Goal: Information Seeking & Learning: Find specific page/section

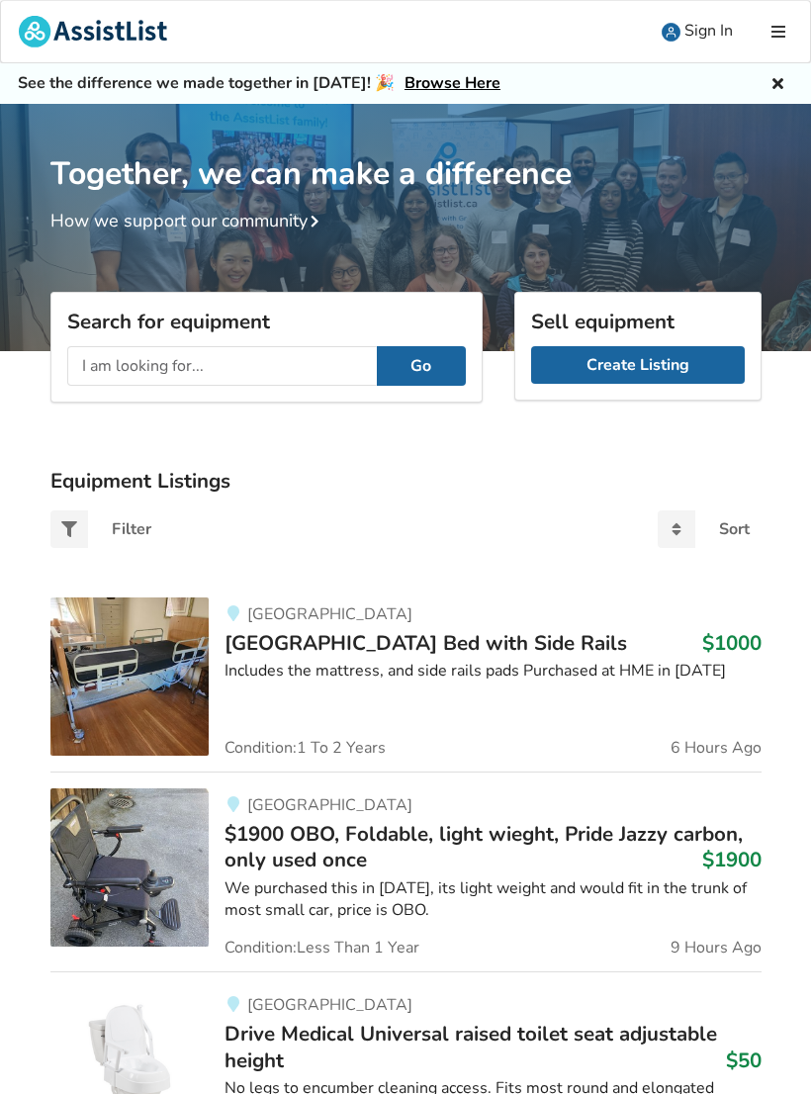
click at [88, 372] on input "text" at bounding box center [222, 366] width 310 height 40
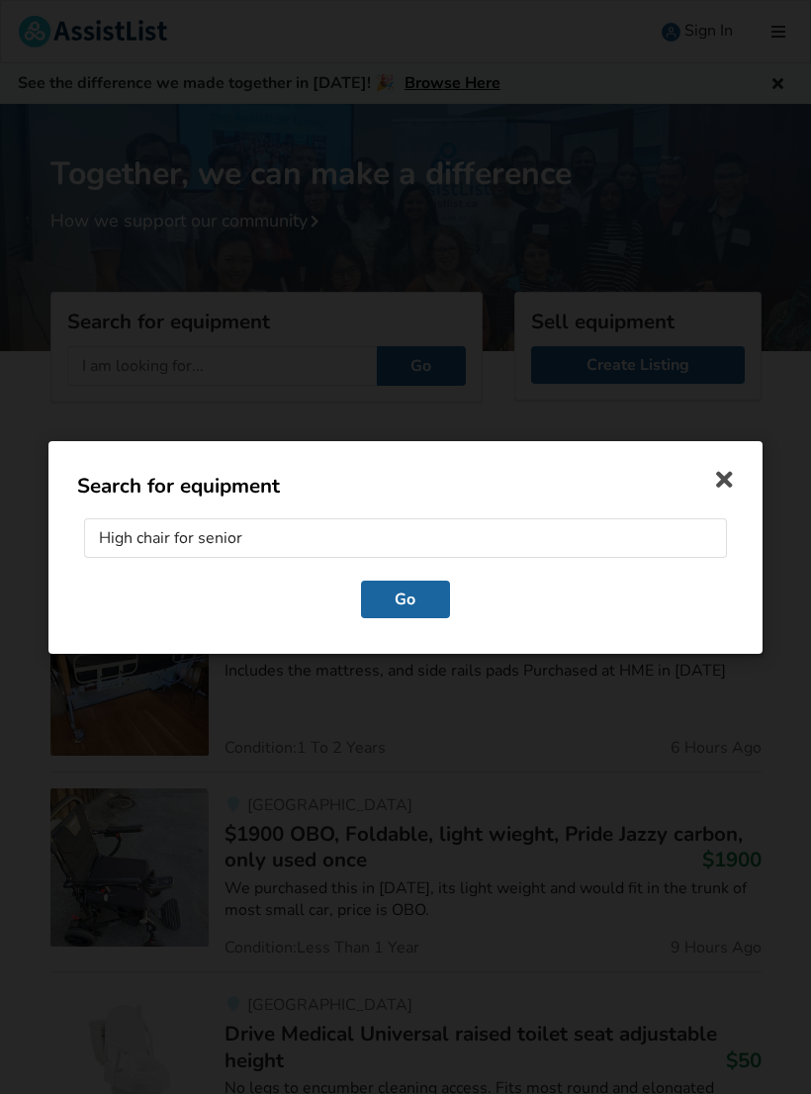
type input "High chair for seniors"
click at [407, 602] on button "Go" at bounding box center [405, 598] width 89 height 38
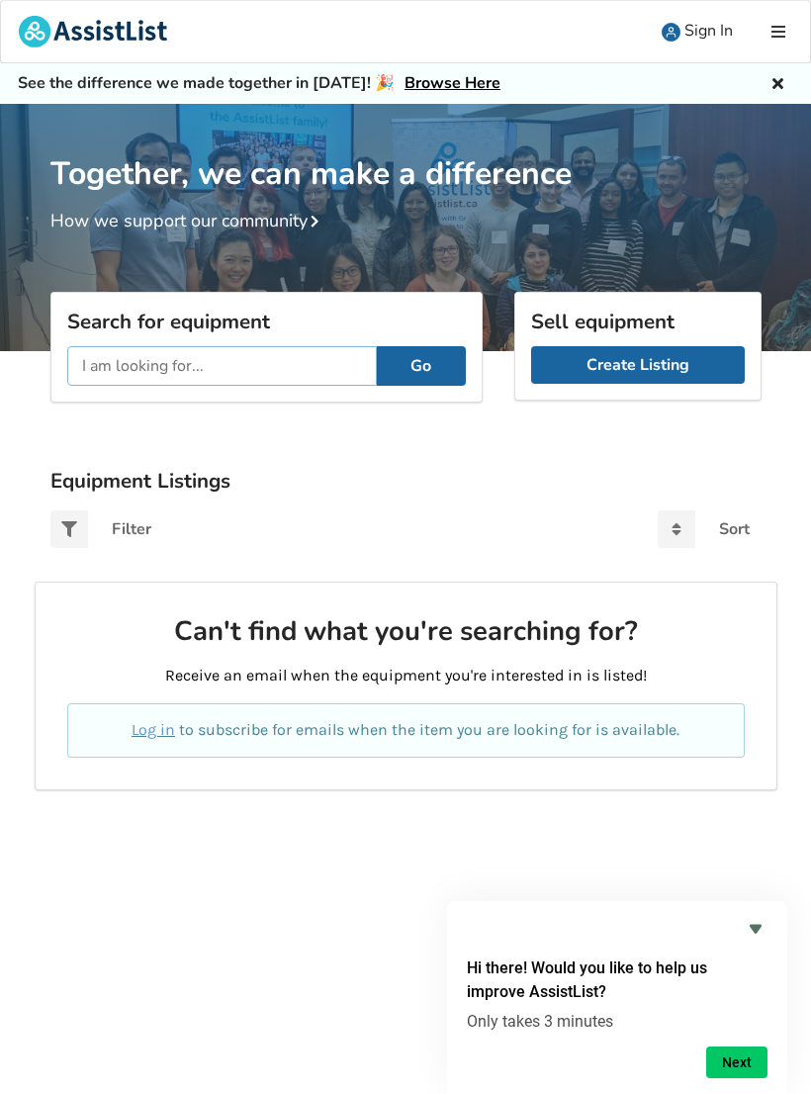
click at [98, 368] on input "text" at bounding box center [222, 366] width 310 height 40
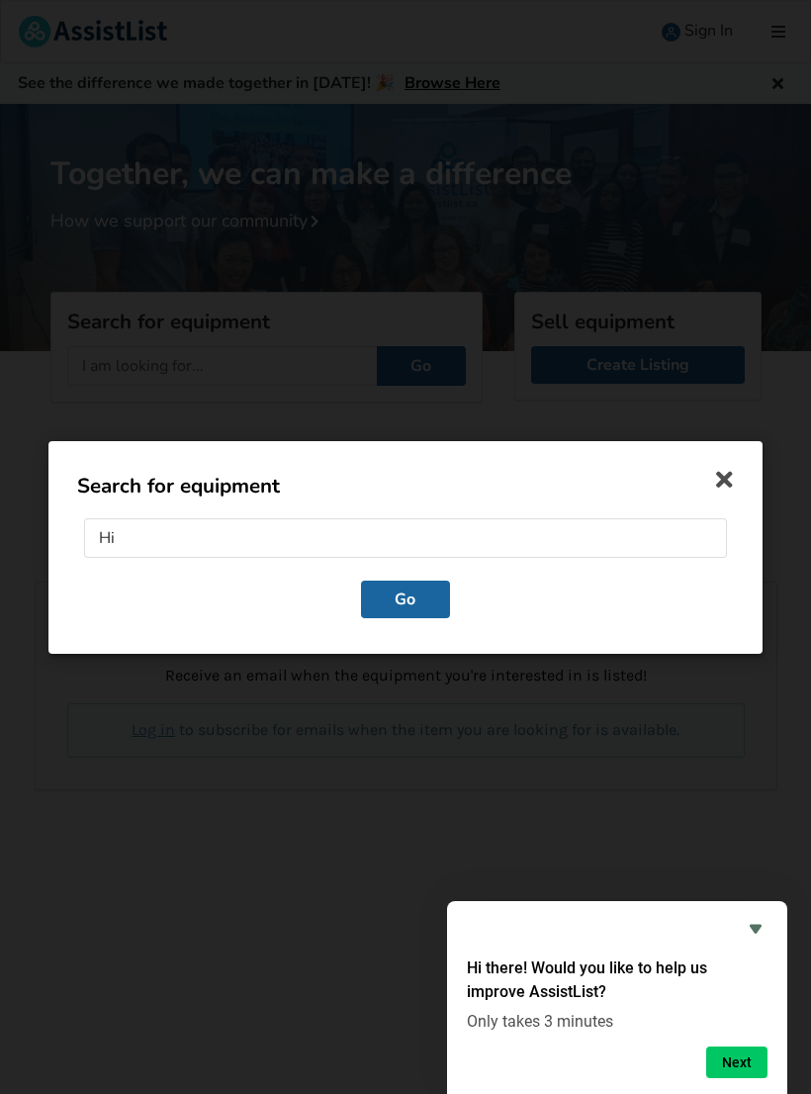
type input "H"
type input "Chairs for seniors"
click at [400, 600] on button "Go" at bounding box center [405, 598] width 89 height 38
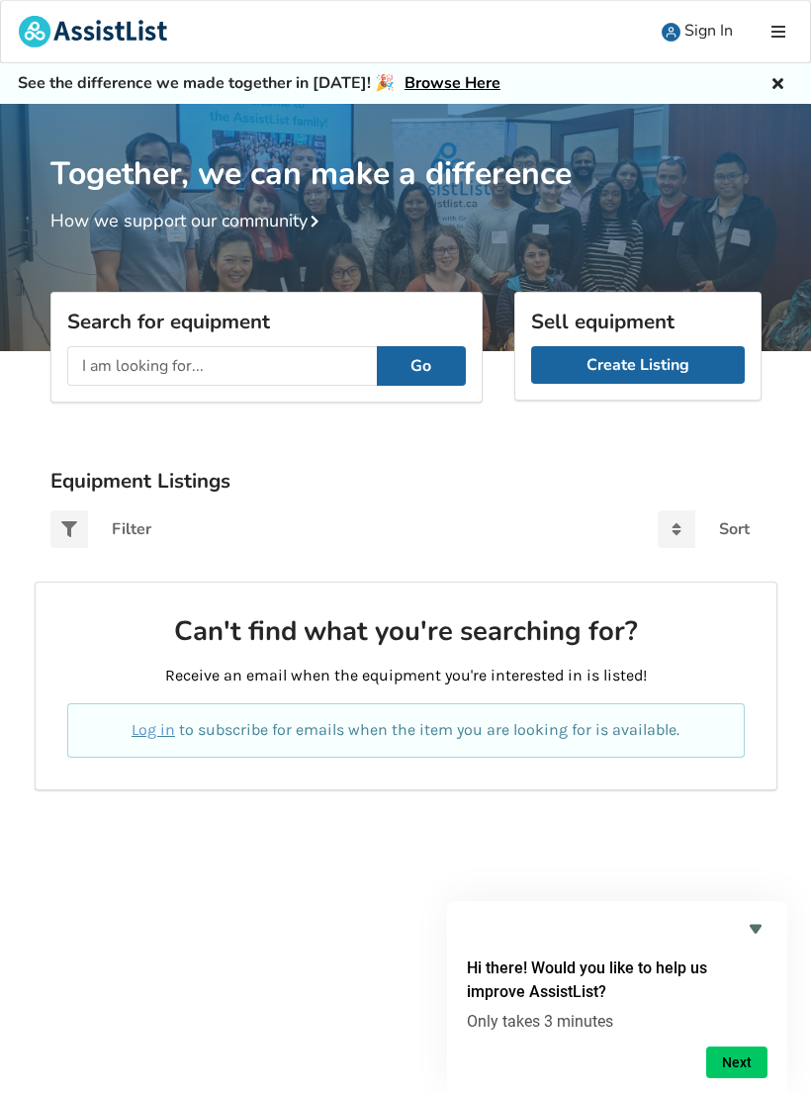
click at [424, 375] on button "Go" at bounding box center [421, 366] width 89 height 40
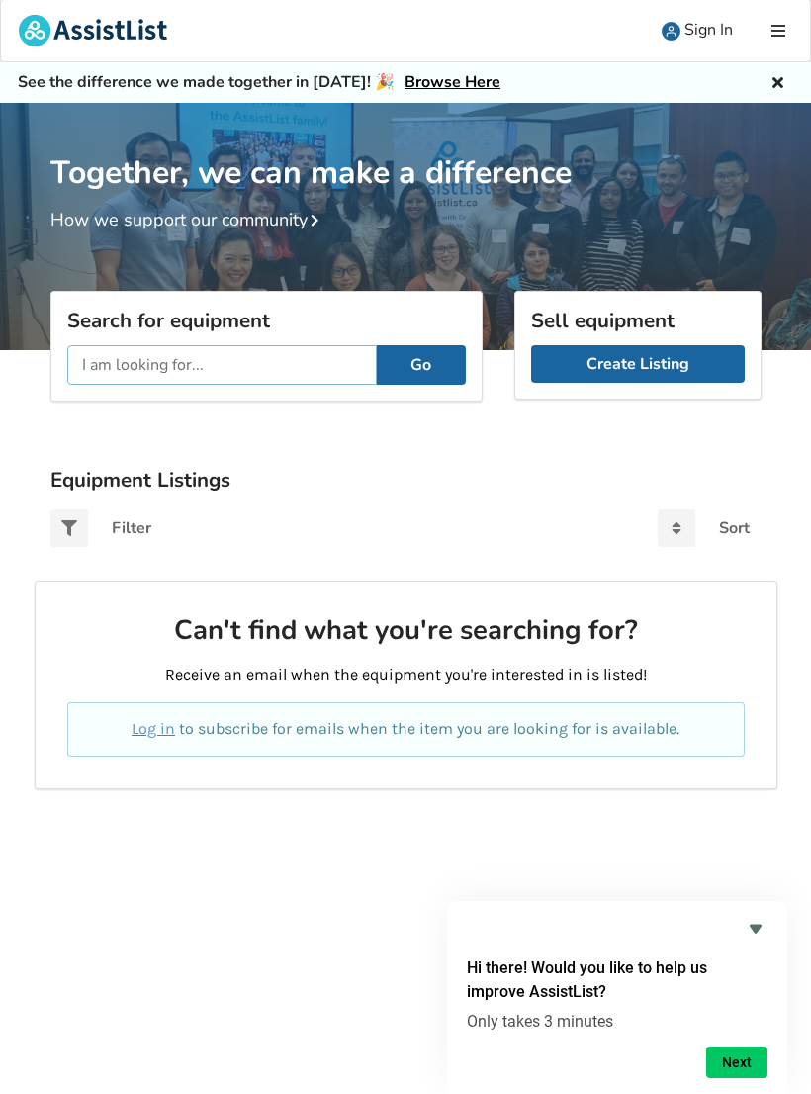
click at [92, 368] on input "text" at bounding box center [222, 365] width 310 height 40
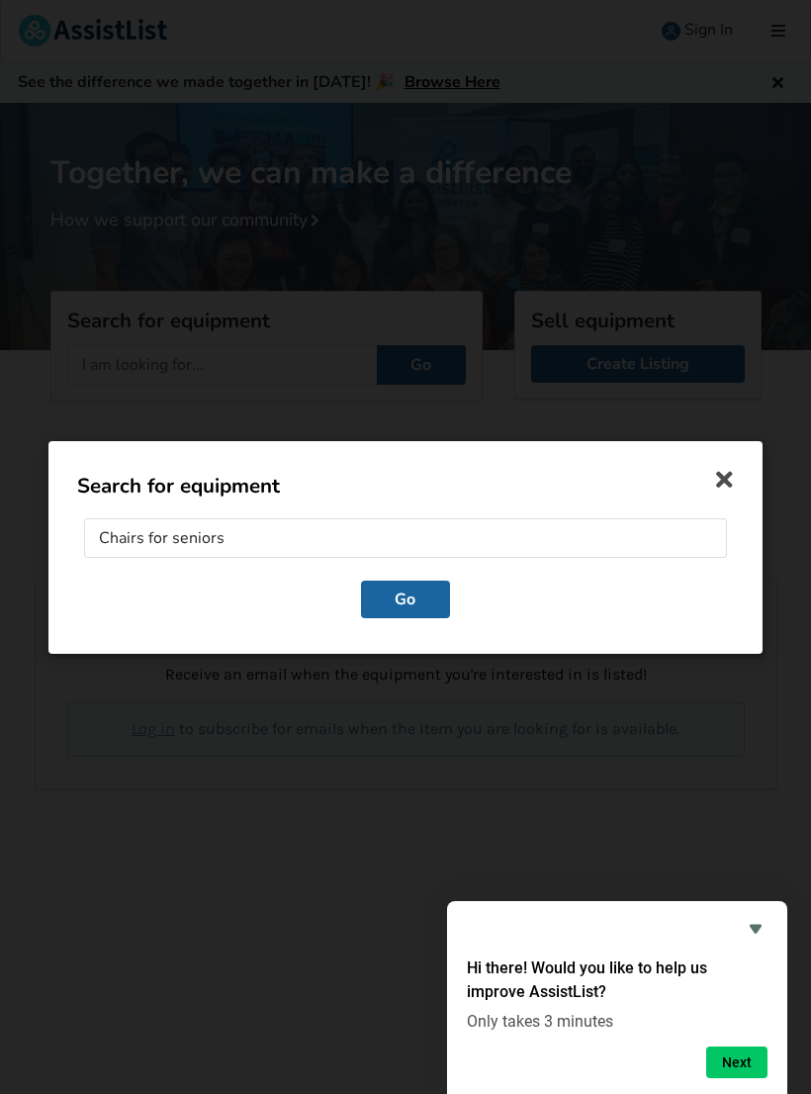
scroll to position [0, 0]
type input "Chairs"
click at [398, 609] on button "Go" at bounding box center [405, 598] width 89 height 38
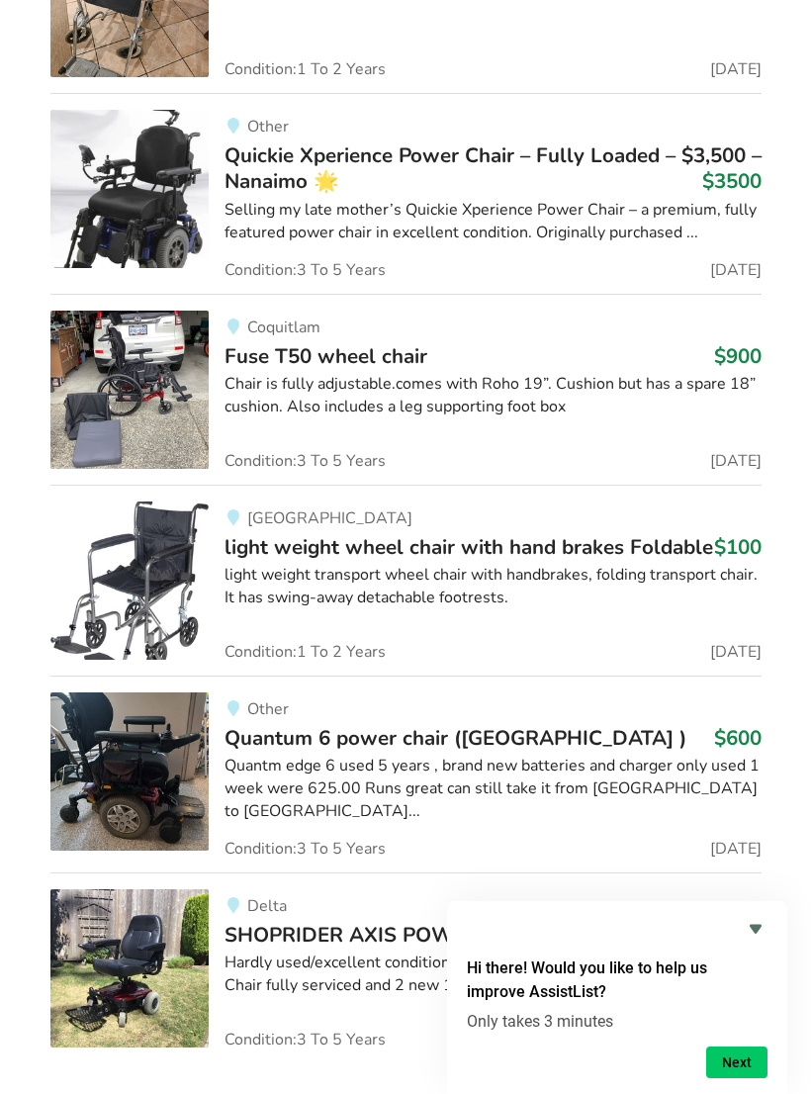
scroll to position [19792, 0]
